Goal: Complete application form

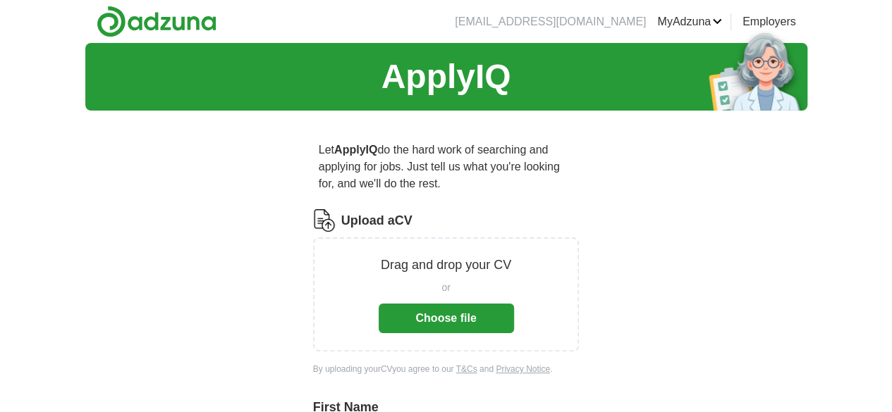
click at [453, 304] on button "Choose file" at bounding box center [446, 319] width 135 height 30
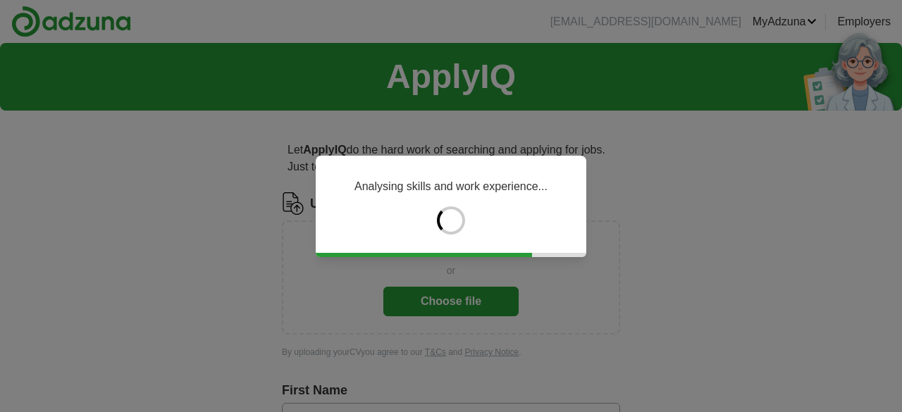
click at [463, 307] on div "Analysing skills and work experience..." at bounding box center [451, 206] width 902 height 412
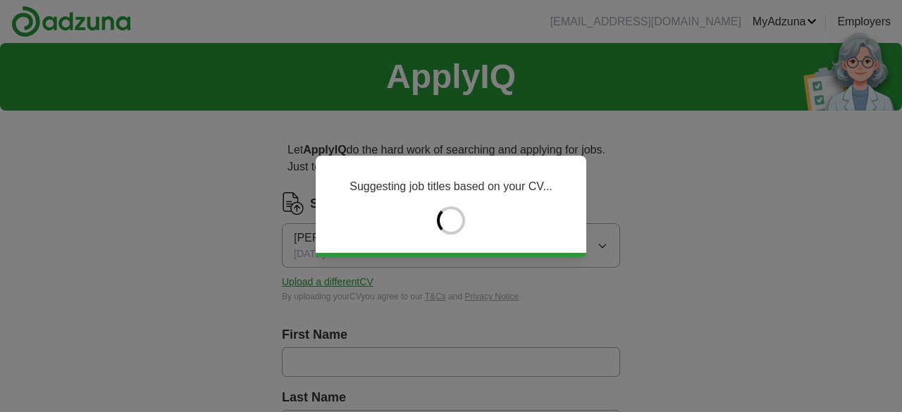
type input "******"
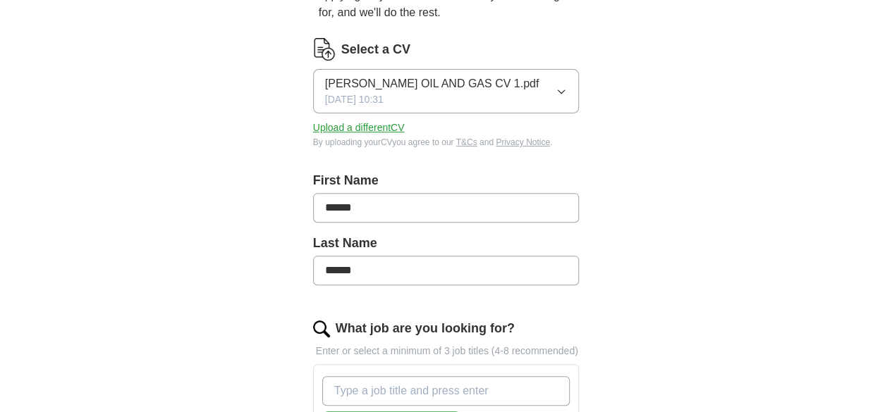
scroll to position [212, 0]
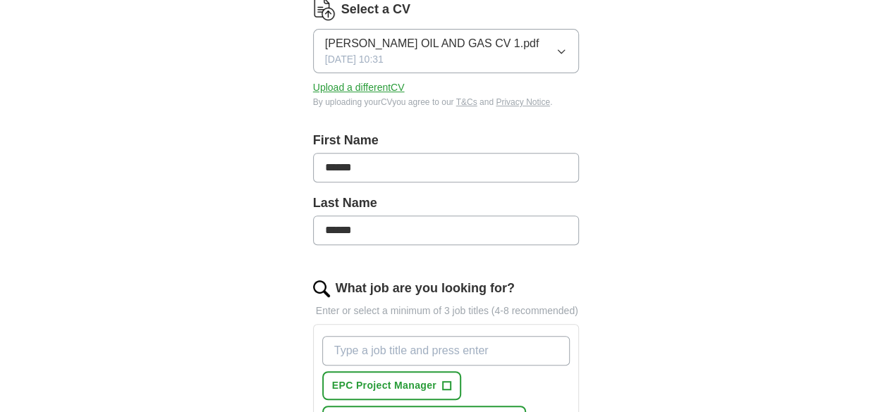
click at [360, 153] on input "******" at bounding box center [446, 168] width 267 height 30
type input "**********"
type input "****"
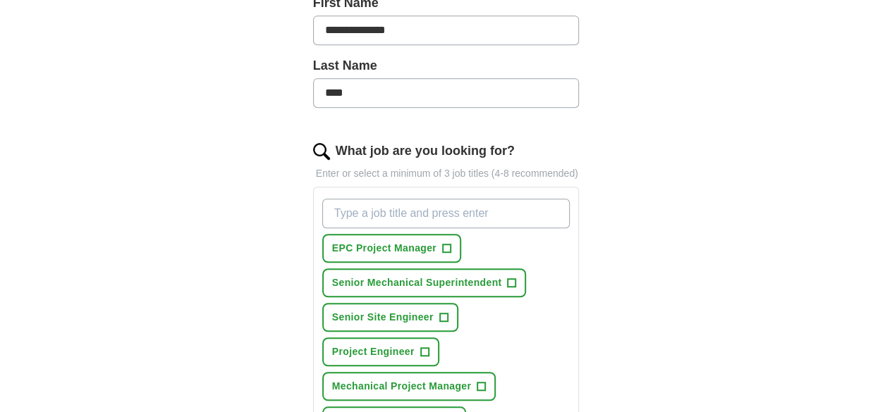
scroll to position [353, 0]
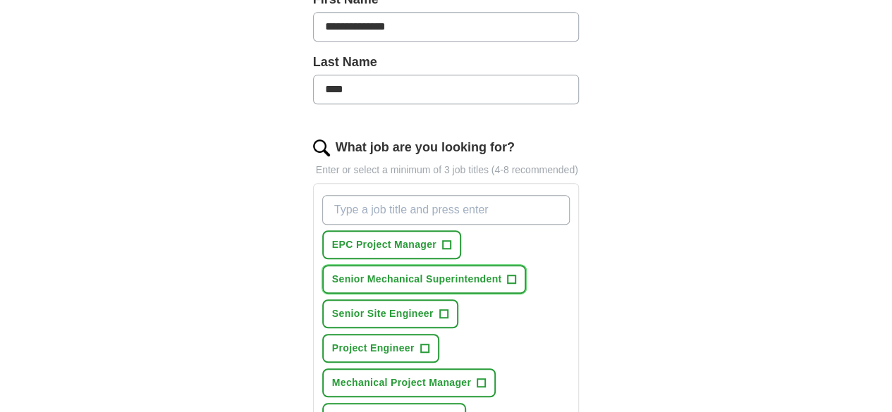
click at [508, 274] on span "+" at bounding box center [512, 279] width 8 height 11
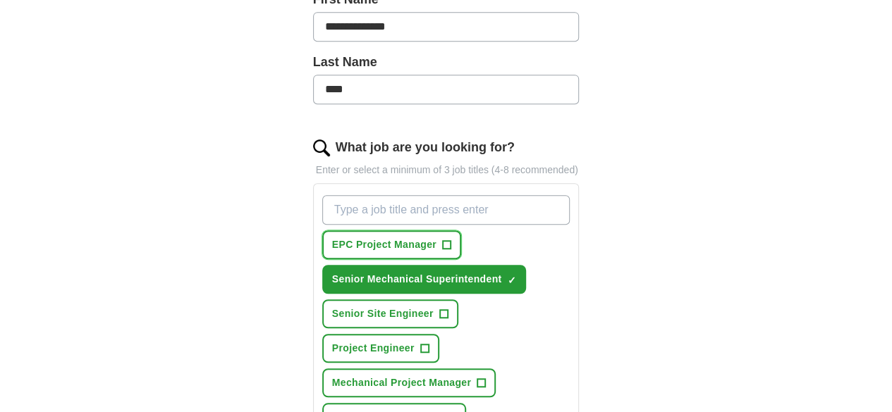
click at [442, 240] on span "+" at bounding box center [446, 245] width 8 height 11
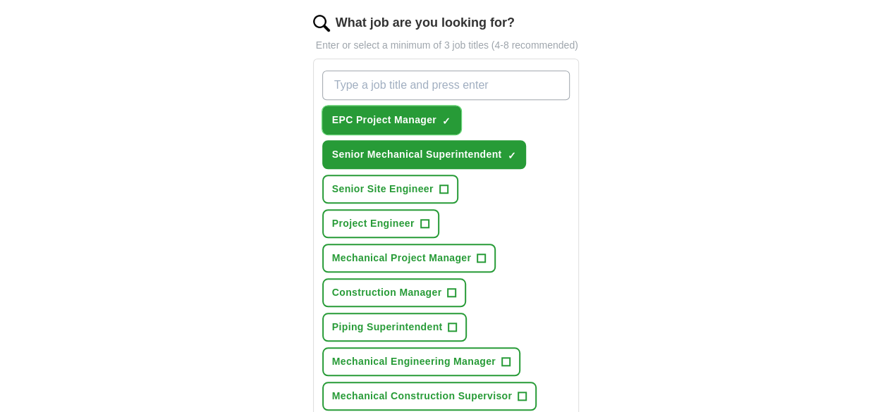
scroll to position [494, 0]
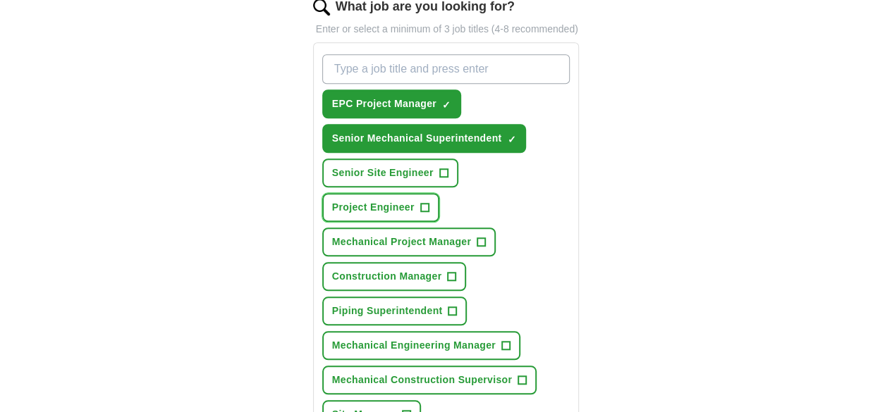
click at [429, 202] on span "+" at bounding box center [424, 207] width 8 height 11
click at [439, 168] on span "+" at bounding box center [443, 173] width 8 height 11
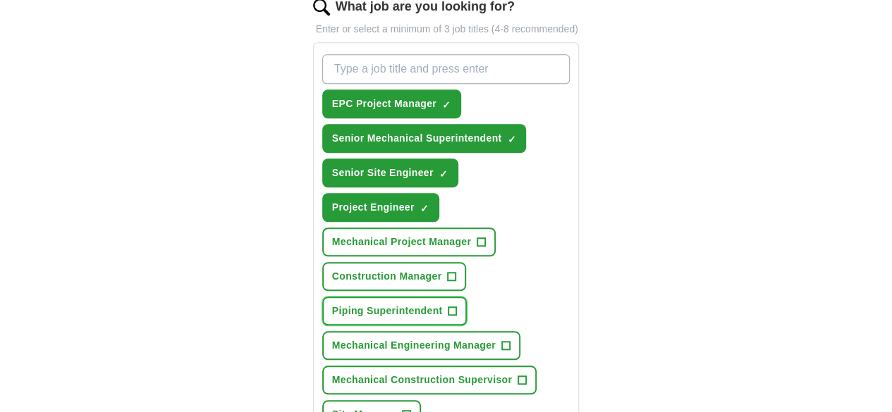
click at [457, 306] on span "+" at bounding box center [452, 311] width 8 height 11
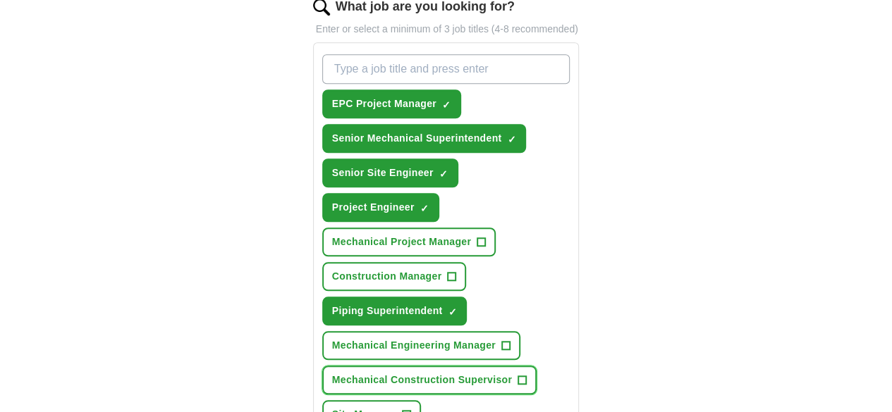
click at [518, 375] on span "+" at bounding box center [522, 380] width 8 height 11
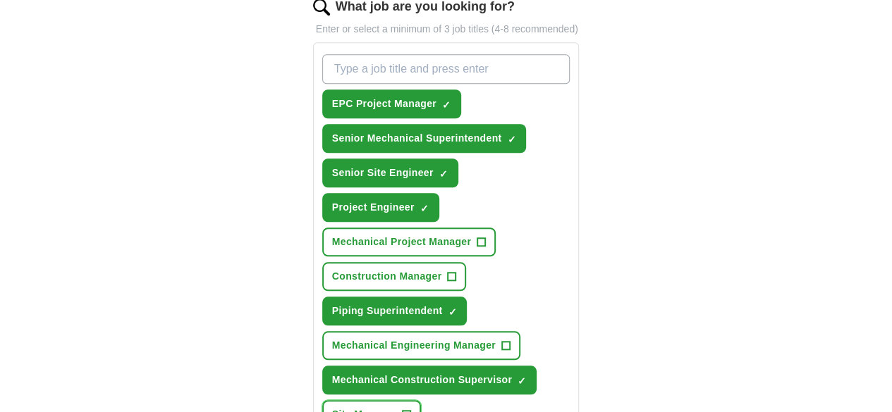
click at [403, 410] on span "+" at bounding box center [407, 415] width 8 height 11
click at [448, 271] on span "+" at bounding box center [452, 276] width 8 height 11
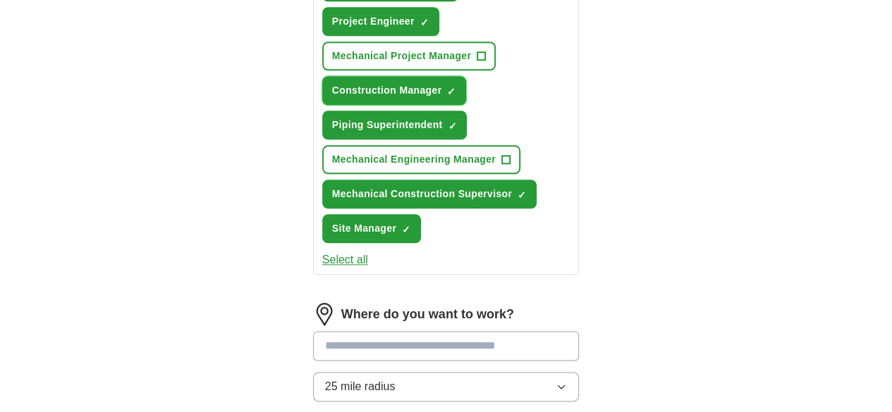
scroll to position [705, 0]
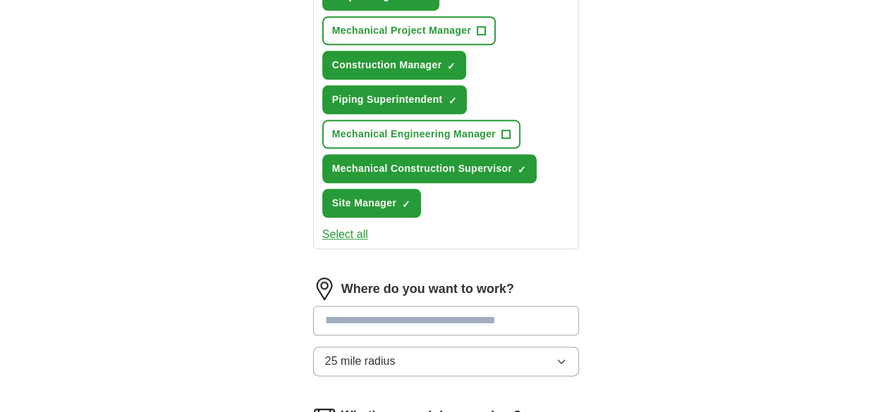
click at [433, 306] on input at bounding box center [446, 321] width 267 height 30
type input "*******"
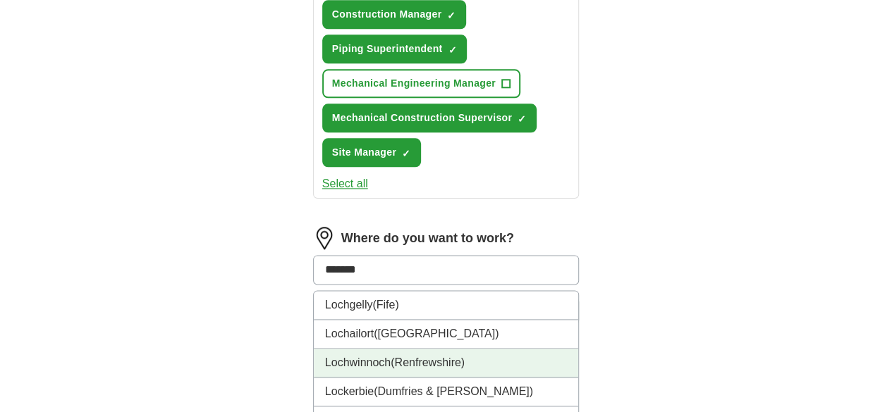
scroll to position [776, 0]
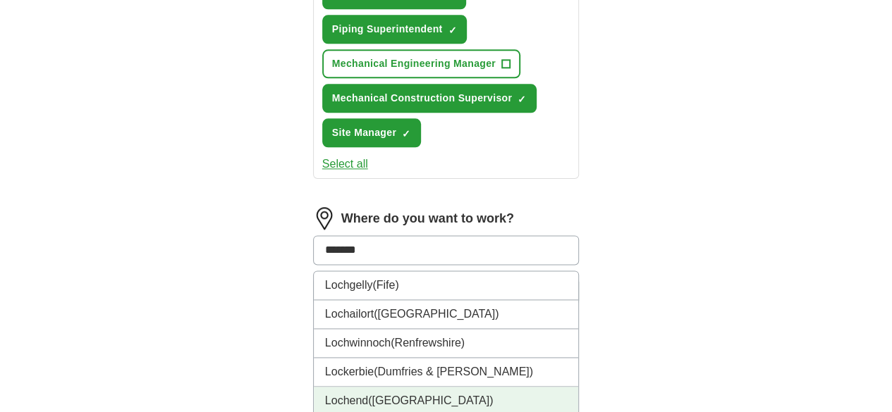
click at [472, 387] on li "[GEOGRAPHIC_DATA] ([GEOGRAPHIC_DATA])" at bounding box center [446, 401] width 265 height 29
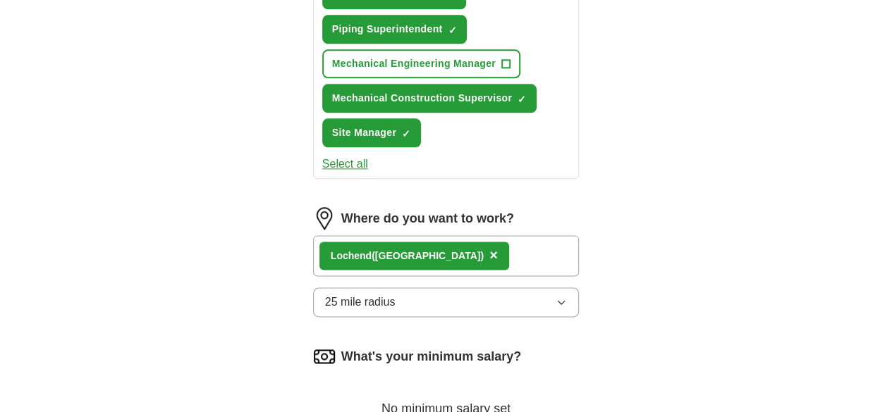
click at [463, 288] on button "25 mile radius" at bounding box center [446, 303] width 267 height 30
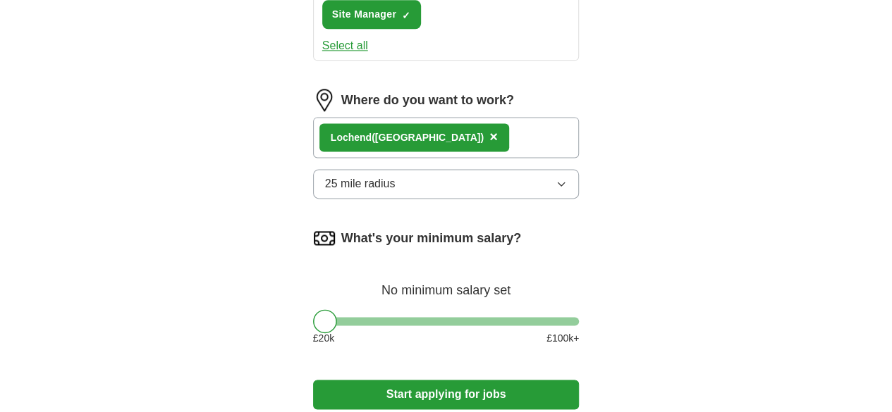
scroll to position [917, 0]
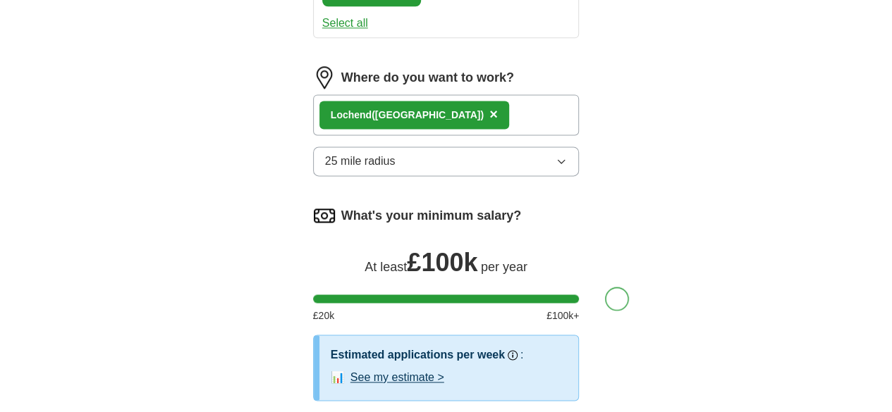
drag, startPoint x: 298, startPoint y: 207, endPoint x: 604, endPoint y: 221, distance: 307.0
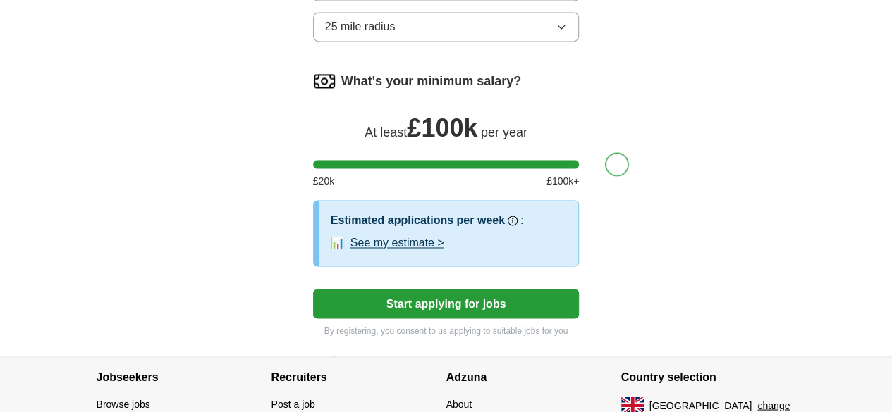
scroll to position [1058, 0]
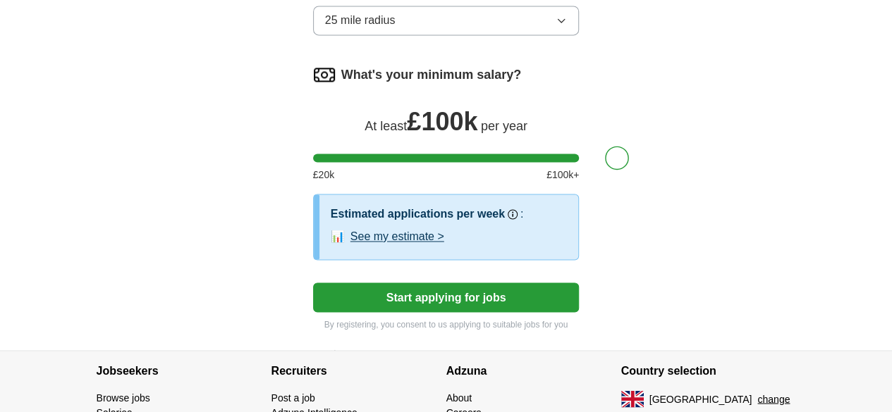
click at [436, 283] on button "Start applying for jobs" at bounding box center [446, 298] width 267 height 30
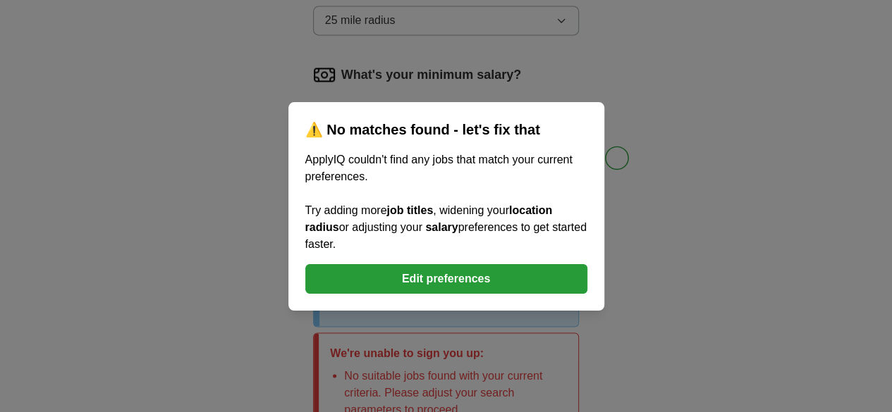
click at [444, 270] on button "Edit preferences" at bounding box center [446, 279] width 282 height 30
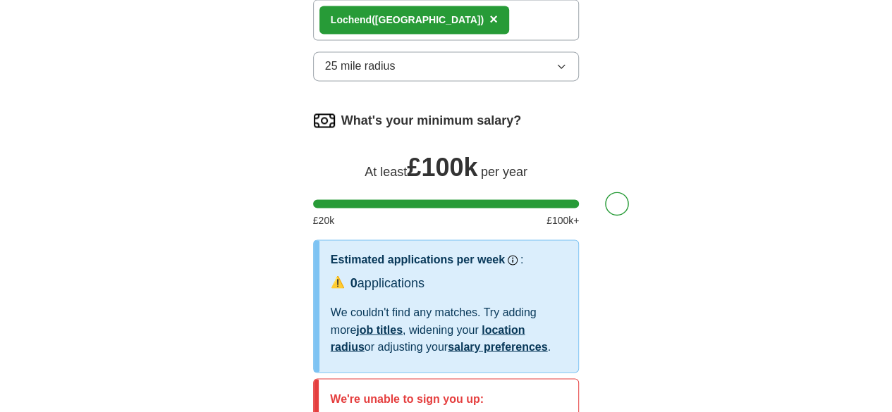
scroll to position [987, 0]
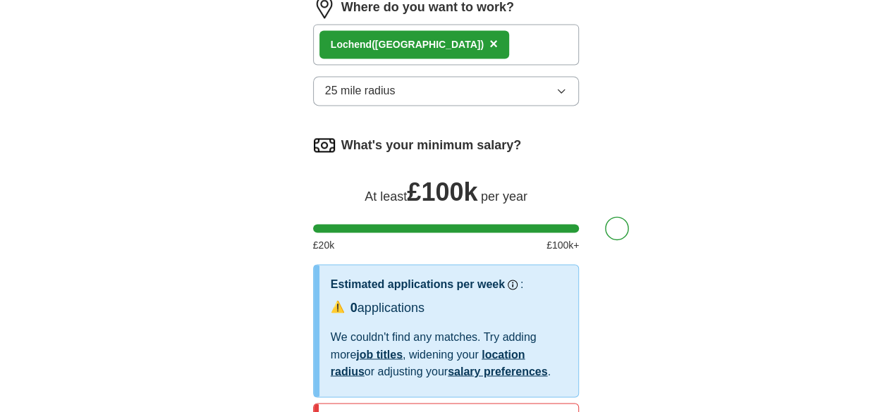
click at [388, 276] on div "Estimated applications per week Our best guess based on live jobs [DATE], and o…" at bounding box center [449, 329] width 237 height 106
click at [383, 276] on h3 "Estimated applications per week" at bounding box center [418, 284] width 174 height 17
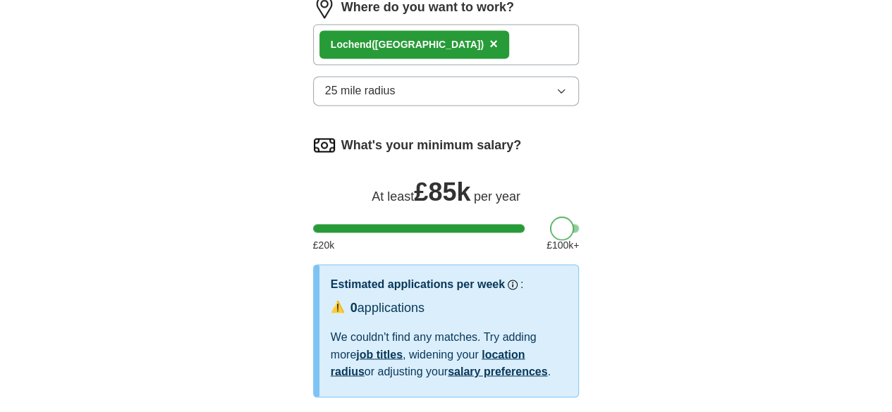
drag, startPoint x: 586, startPoint y: 140, endPoint x: 532, endPoint y: 142, distance: 54.3
click at [550, 216] on div at bounding box center [562, 228] width 24 height 24
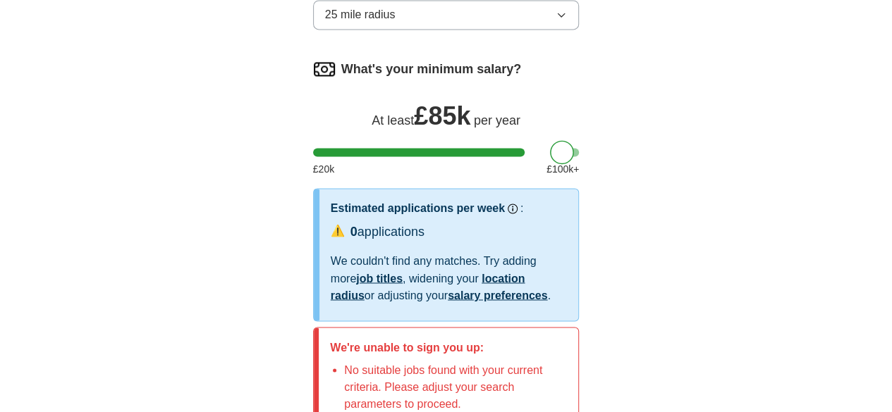
scroll to position [1058, 0]
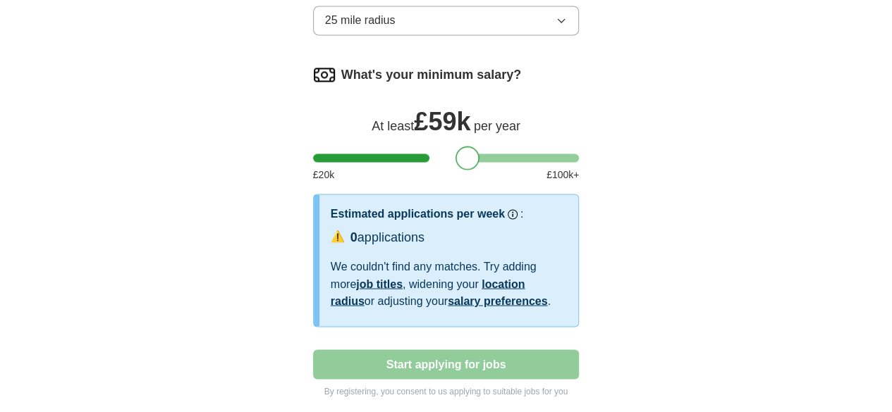
drag, startPoint x: 534, startPoint y: 70, endPoint x: 441, endPoint y: 70, distance: 93.8
click at [455, 146] on div at bounding box center [467, 158] width 24 height 24
drag, startPoint x: 439, startPoint y: 70, endPoint x: 299, endPoint y: 67, distance: 140.3
click at [313, 146] on div at bounding box center [325, 158] width 24 height 24
drag, startPoint x: 299, startPoint y: 67, endPoint x: 584, endPoint y: 68, distance: 284.8
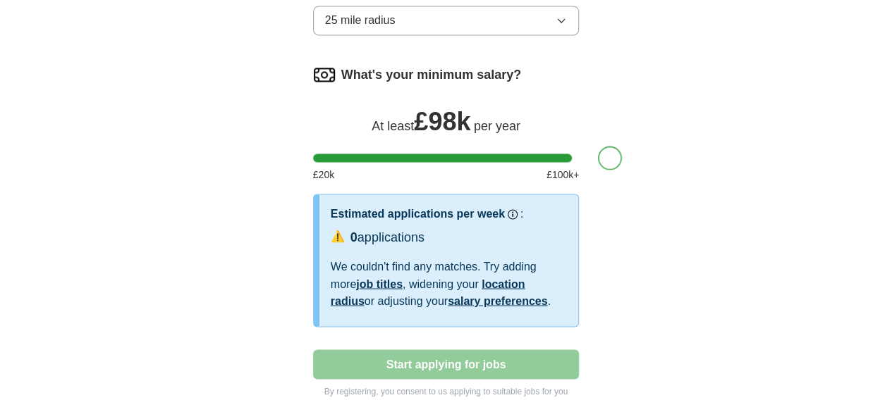
click at [598, 146] on div at bounding box center [610, 158] width 24 height 24
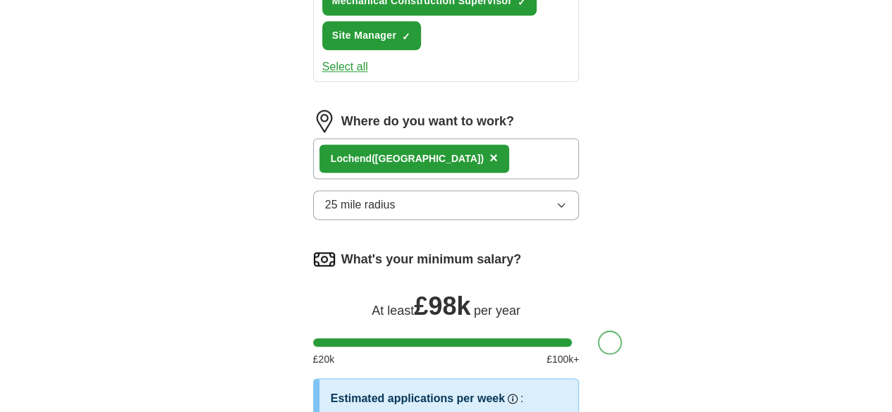
scroll to position [846, 0]
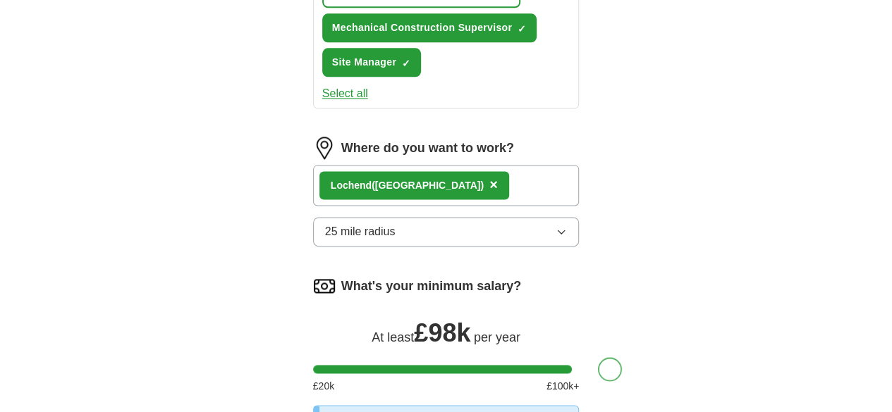
click at [539, 165] on div "[GEOGRAPHIC_DATA] ([GEOGRAPHIC_DATA]) ×" at bounding box center [446, 185] width 267 height 41
click at [489, 177] on span "×" at bounding box center [493, 185] width 8 height 16
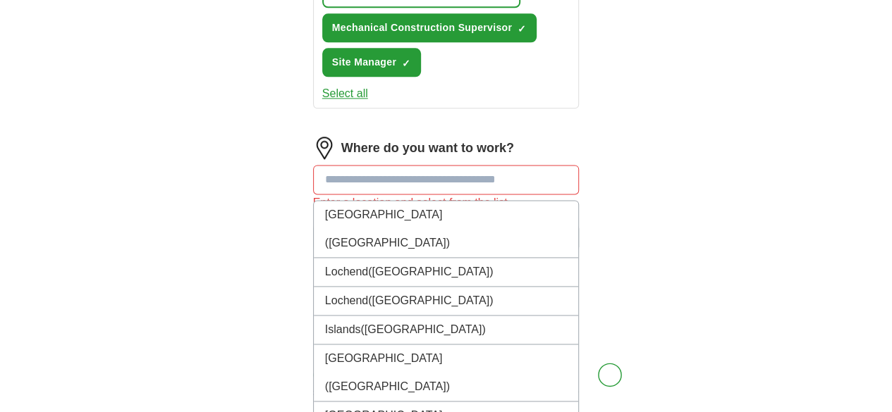
click at [410, 165] on input at bounding box center [446, 180] width 267 height 30
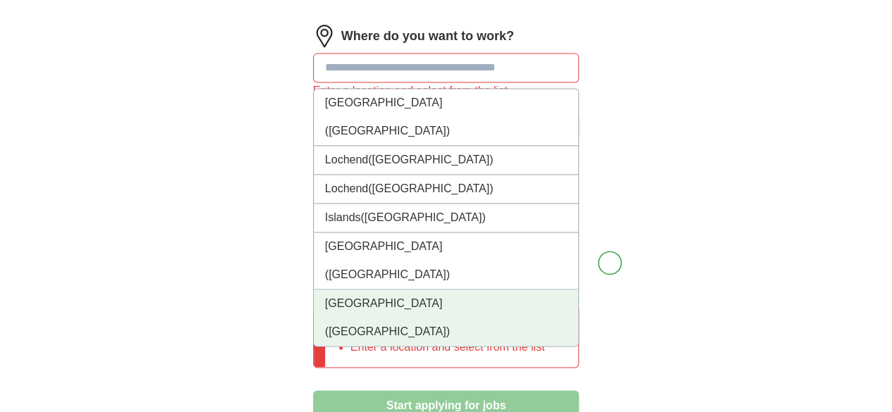
scroll to position [987, 0]
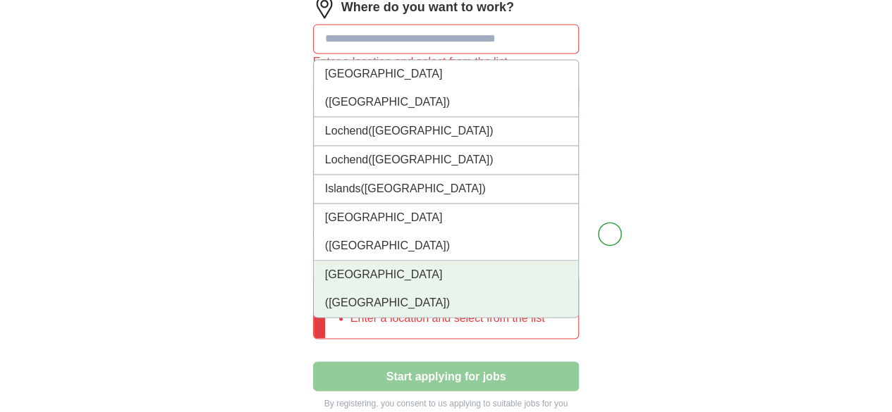
click at [365, 261] on li "[GEOGRAPHIC_DATA] ([GEOGRAPHIC_DATA])" at bounding box center [446, 289] width 265 height 56
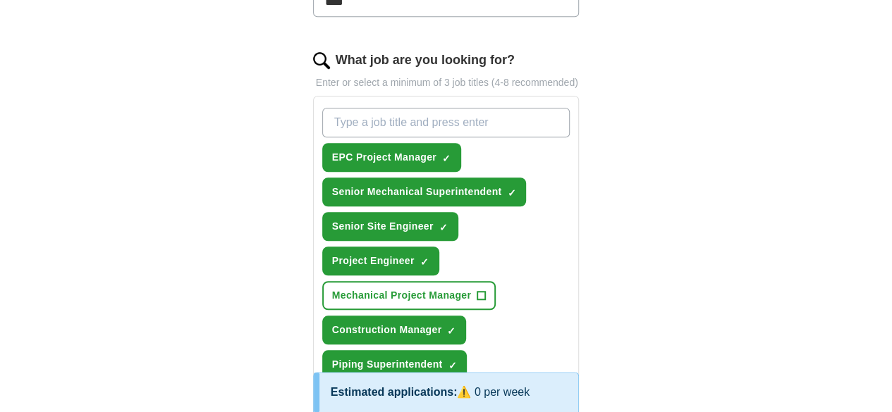
scroll to position [439, 0]
